Goal: Information Seeking & Learning: Learn about a topic

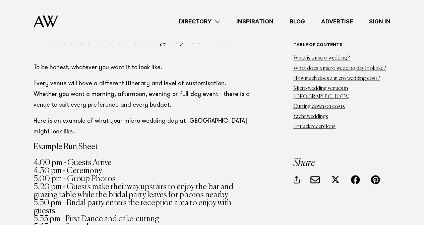
scroll to position [603, 0]
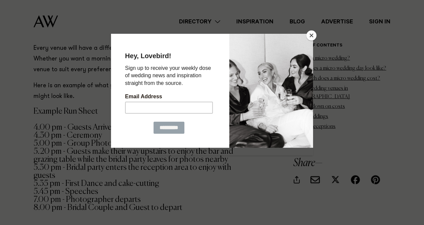
click at [310, 33] on button "Close" at bounding box center [311, 35] width 10 height 10
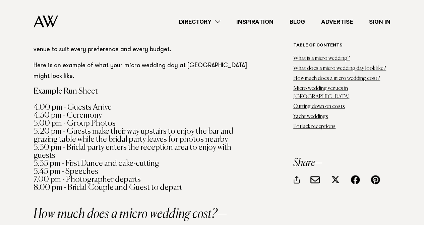
drag, startPoint x: 172, startPoint y: 97, endPoint x: 171, endPoint y: 112, distance: 15.1
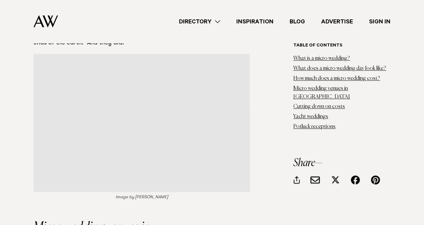
scroll to position [1629, 0]
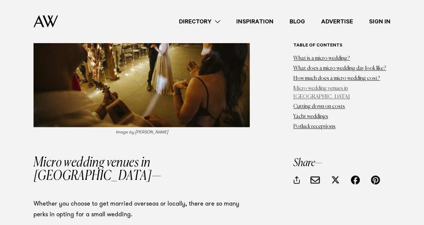
click at [350, 87] on link "Micro wedding venues in [GEOGRAPHIC_DATA]" at bounding box center [321, 93] width 57 height 14
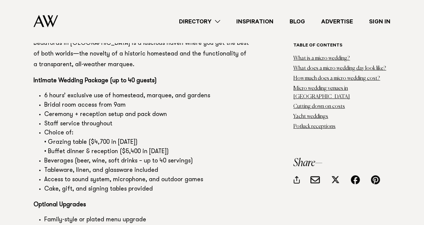
scroll to position [2093, 0]
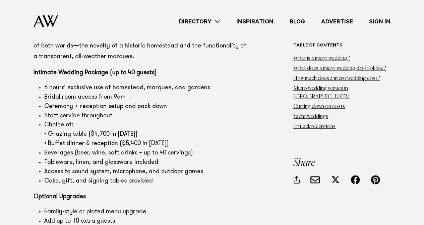
drag, startPoint x: 95, startPoint y: 128, endPoint x: 109, endPoint y: 149, distance: 25.2
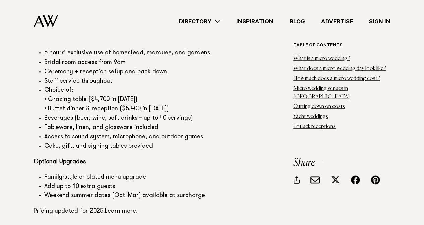
scroll to position [2128, 0]
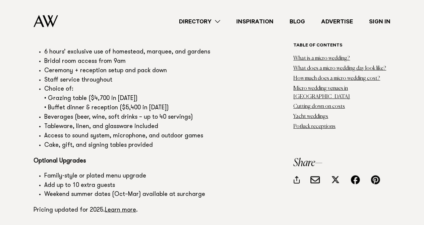
drag, startPoint x: 159, startPoint y: 95, endPoint x: 166, endPoint y: 100, distance: 8.7
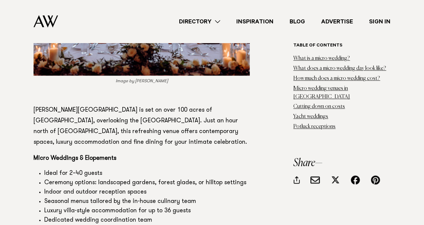
scroll to position [2965, 0]
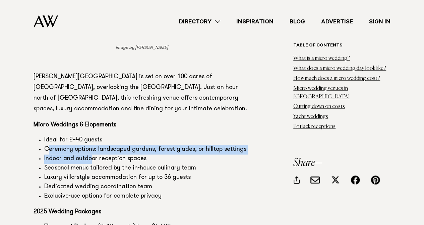
drag, startPoint x: 50, startPoint y: 85, endPoint x: 90, endPoint y: 94, distance: 41.8
click at [90, 136] on ul "Ideal for 2–40 guests Ceremony options: landscaped gardens, forest glades, or h…" at bounding box center [141, 168] width 216 height 65
click at [90, 155] on li "Indoor and outdoor reception spaces" at bounding box center [146, 159] width 205 height 9
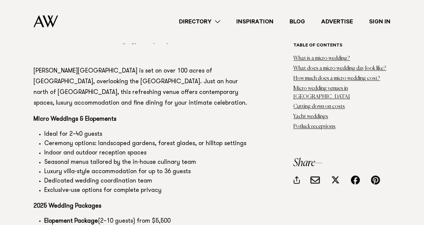
drag, startPoint x: 91, startPoint y: 94, endPoint x: 99, endPoint y: 138, distance: 44.7
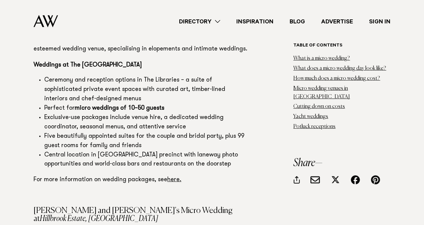
scroll to position [5946, 0]
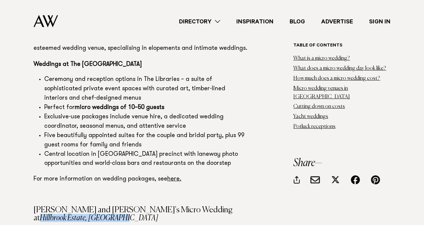
drag, startPoint x: 143, startPoint y: 105, endPoint x: 231, endPoint y: 106, distance: 88.4
click at [231, 206] on h4 "[PERSON_NAME] and [PERSON_NAME]'s Micro Wedding at [GEOGRAPHIC_DATA], [GEOGRAPH…" at bounding box center [141, 214] width 216 height 16
copy em "Hillbrook Estate, [GEOGRAPHIC_DATA]"
